Goal: Register for event/course

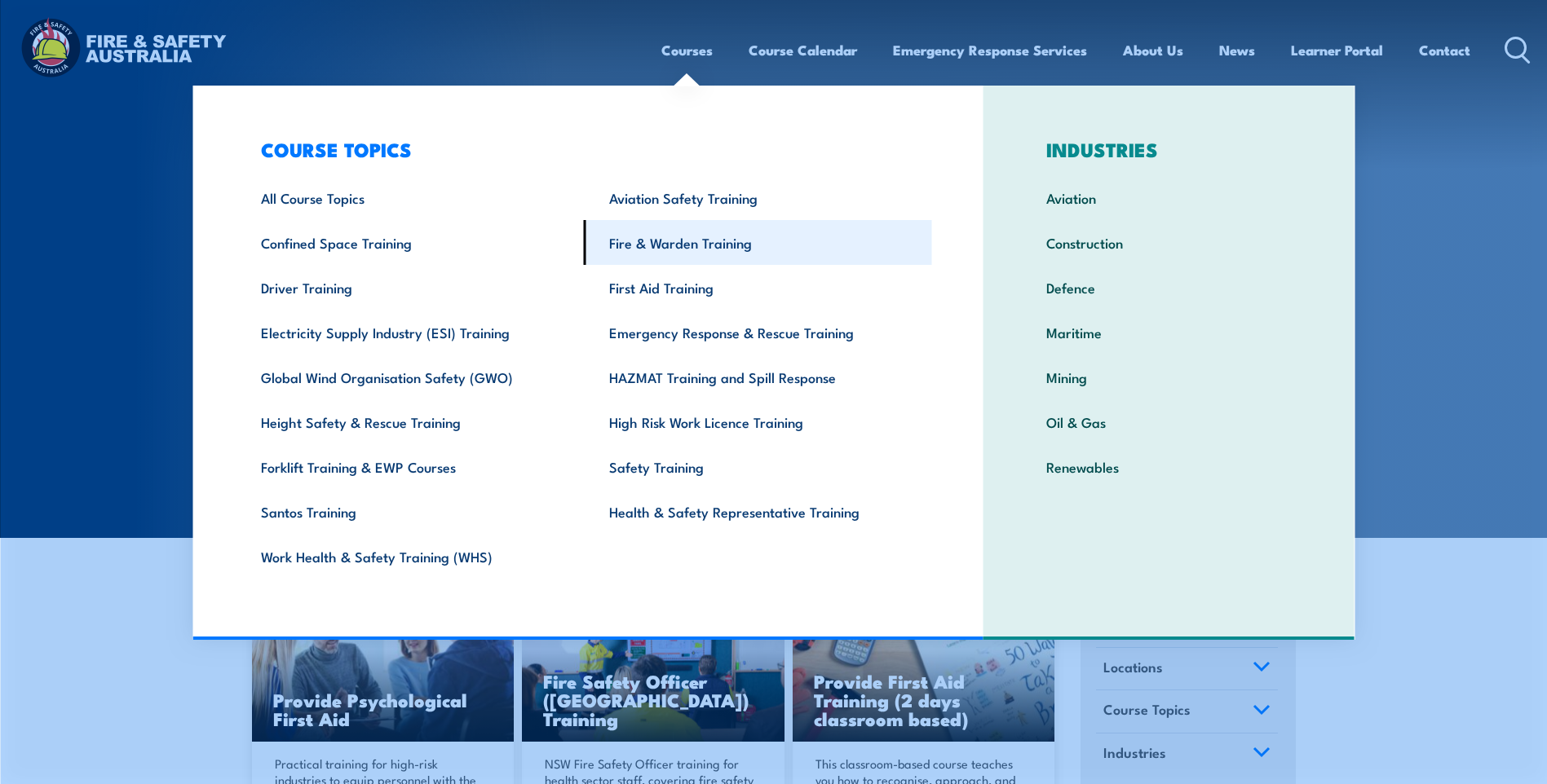
click at [674, 245] on link "Fire & Warden Training" at bounding box center [758, 242] width 348 height 45
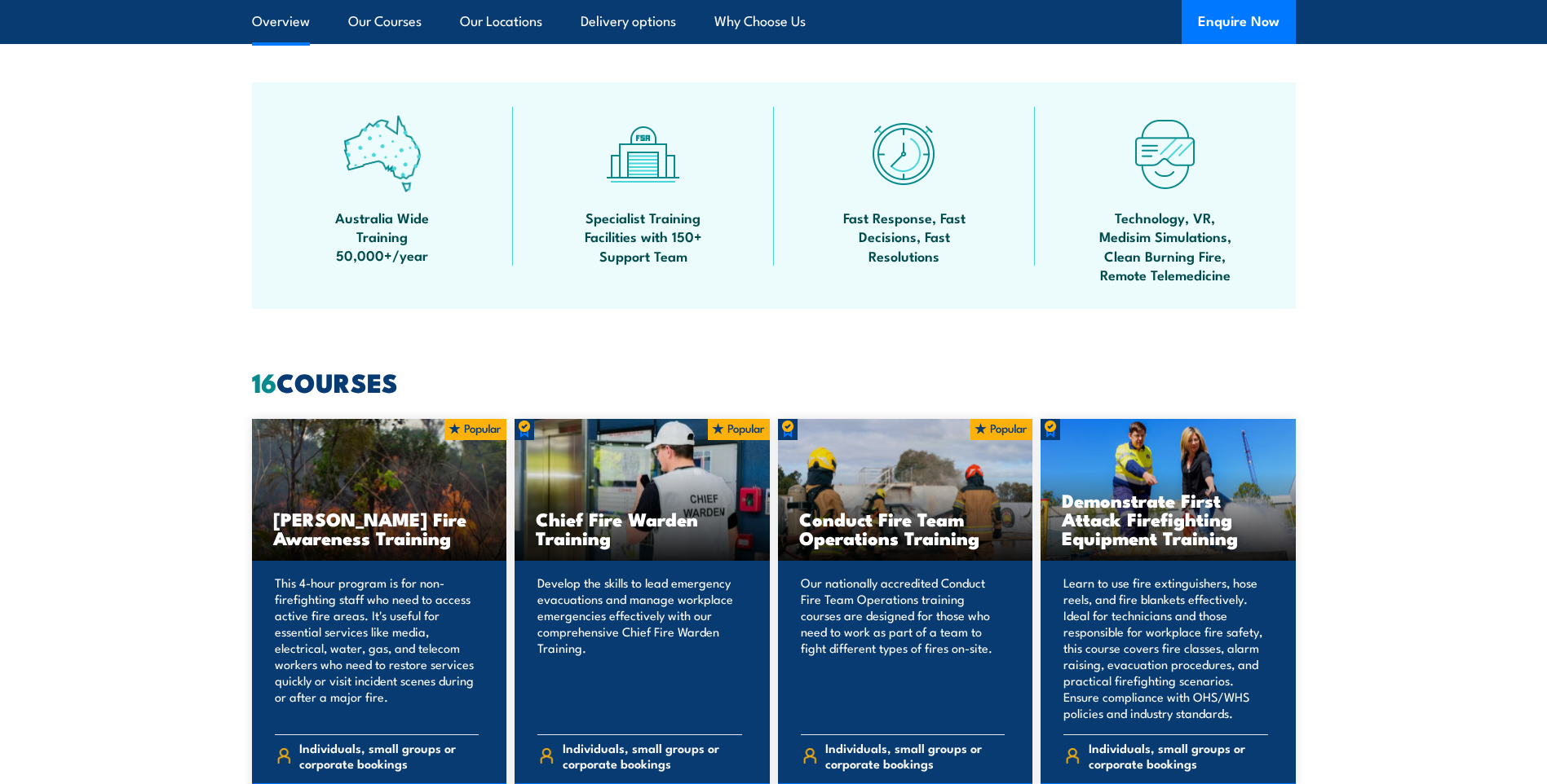
scroll to position [979, 0]
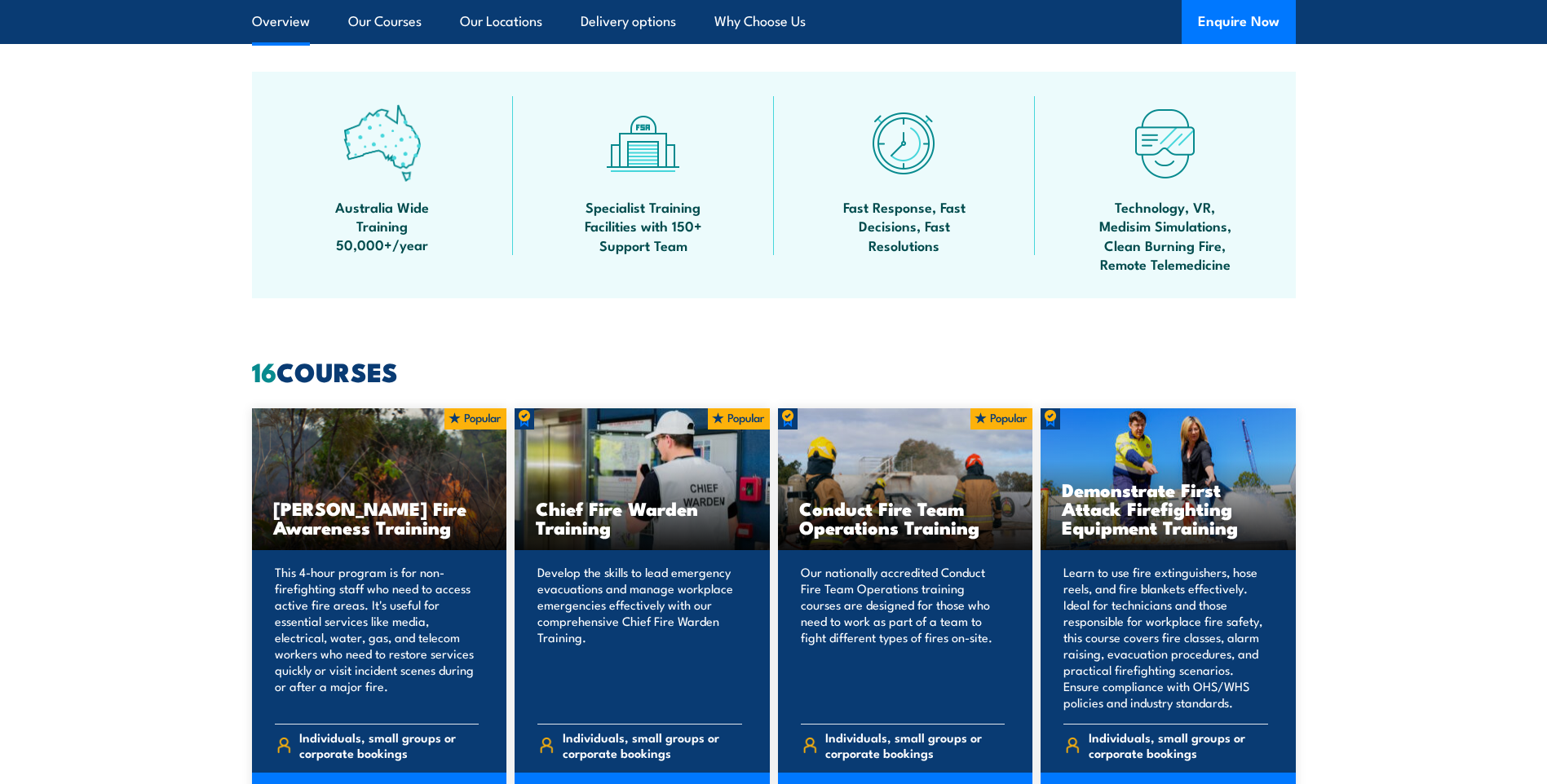
click at [386, 221] on span "Australia Wide Training 50,000+/year" at bounding box center [381, 225] width 146 height 57
click at [389, 125] on img at bounding box center [381, 143] width 77 height 77
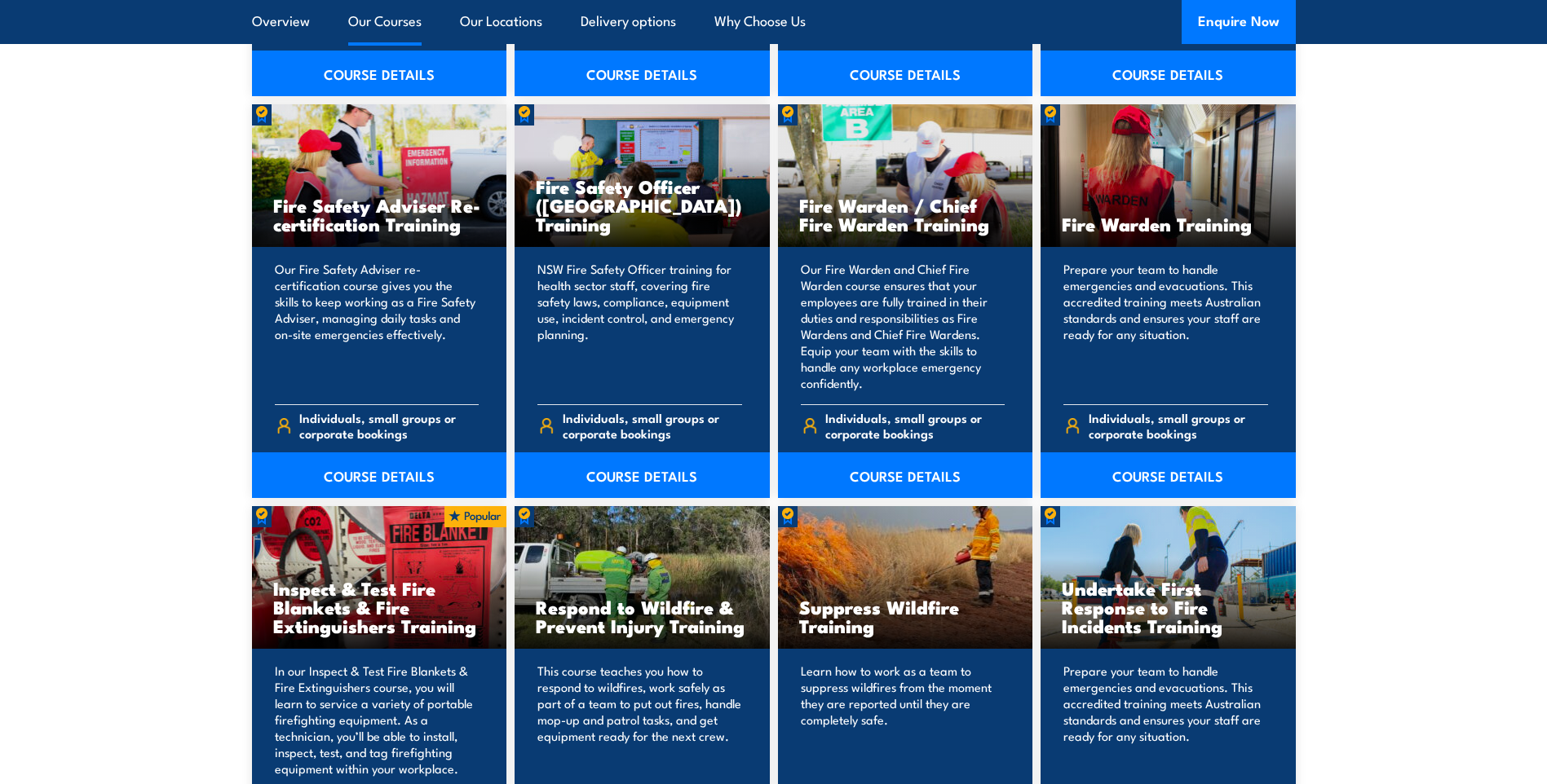
scroll to position [2120, 0]
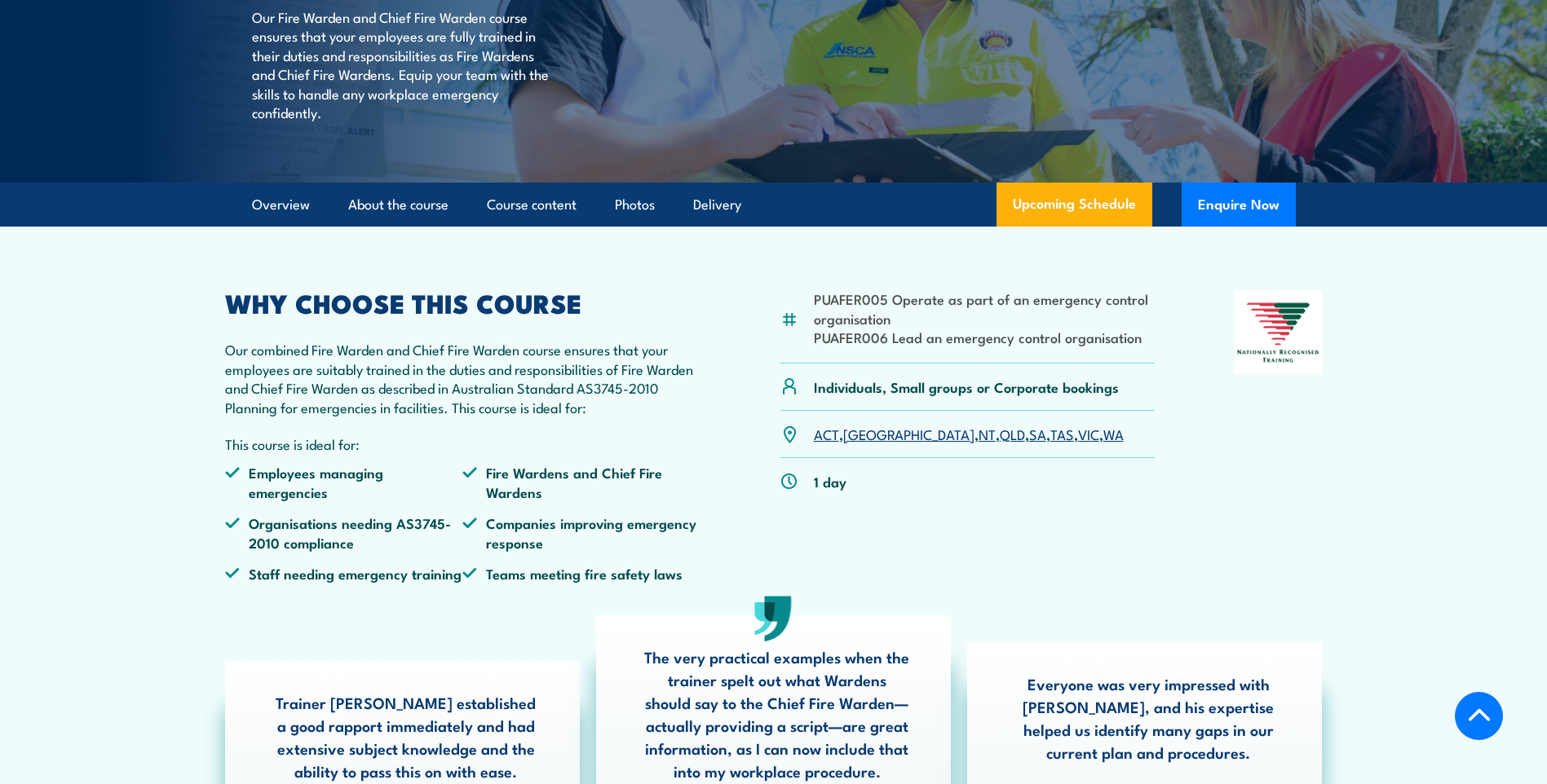
scroll to position [326, 0]
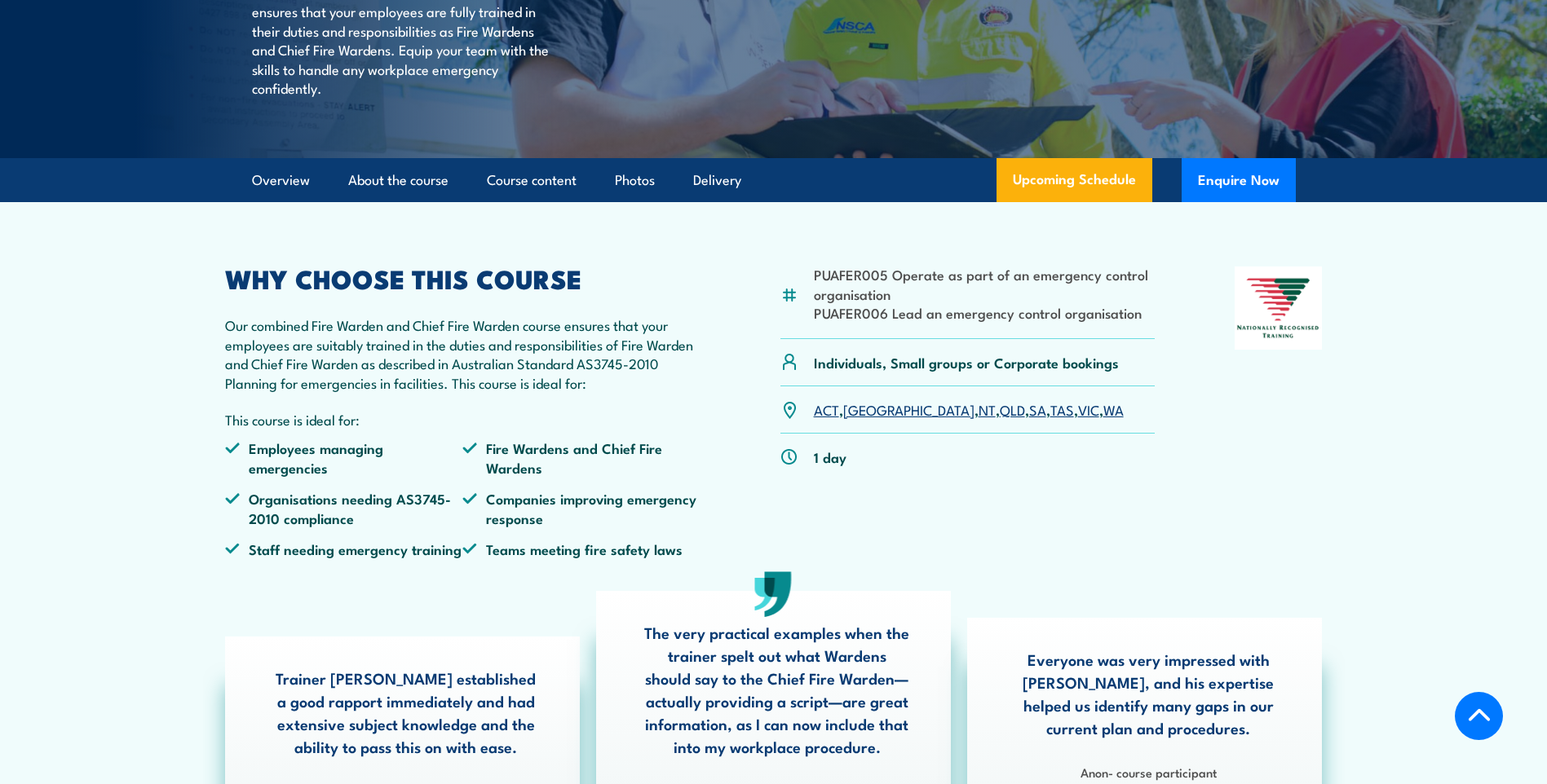
click at [979, 419] on link "NT" at bounding box center [987, 410] width 18 height 19
